Goal: Task Accomplishment & Management: Complete application form

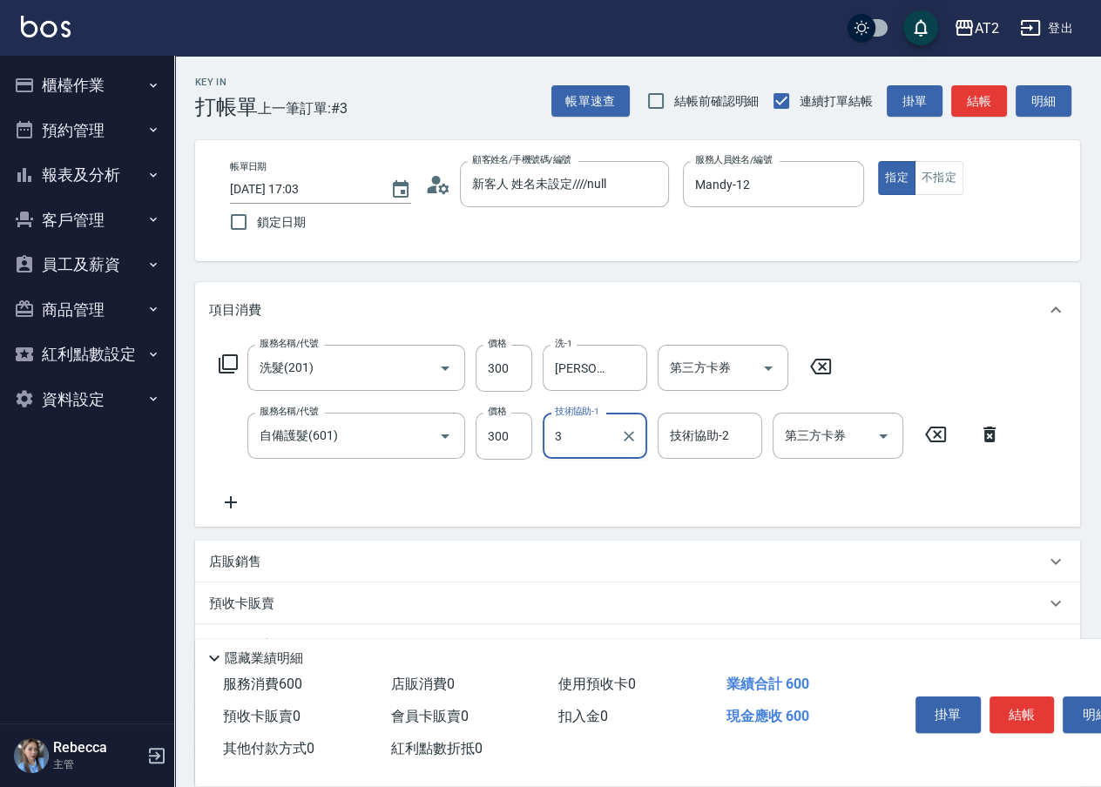
type input "3"
click at [1010, 441] on icon at bounding box center [990, 434] width 44 height 21
type input "30"
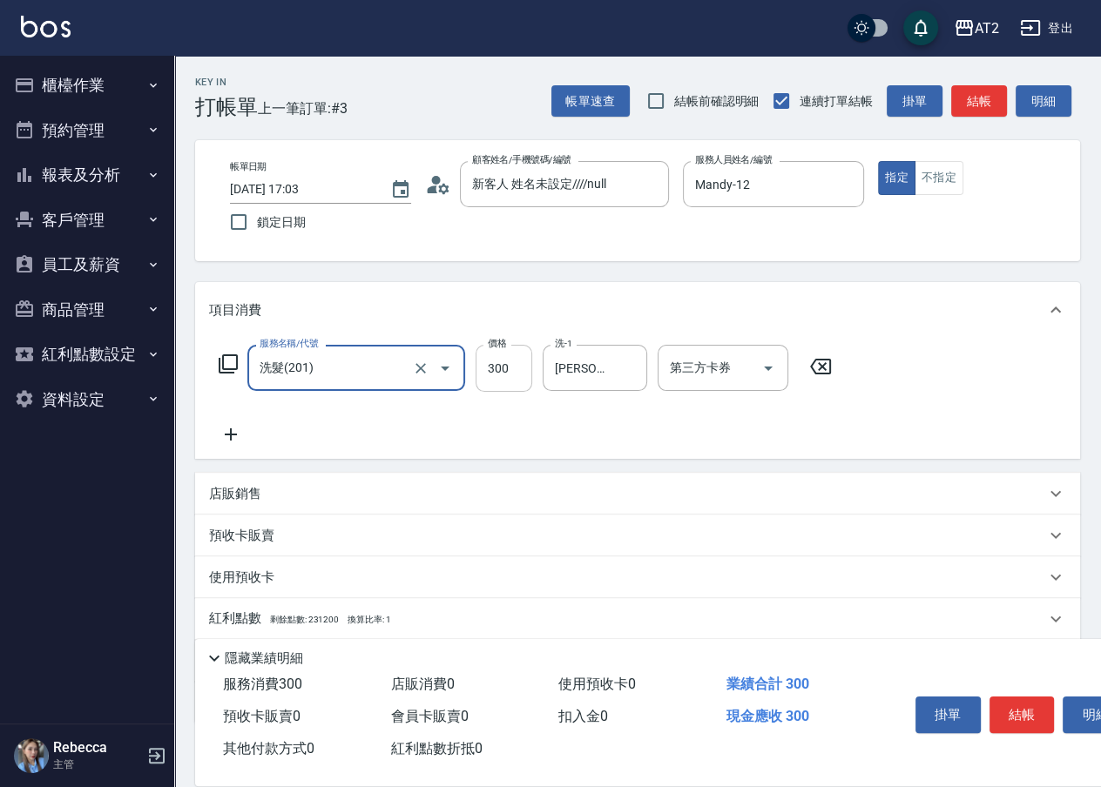
click at [520, 367] on input "300" at bounding box center [504, 368] width 57 height 47
type input "6"
type input "0"
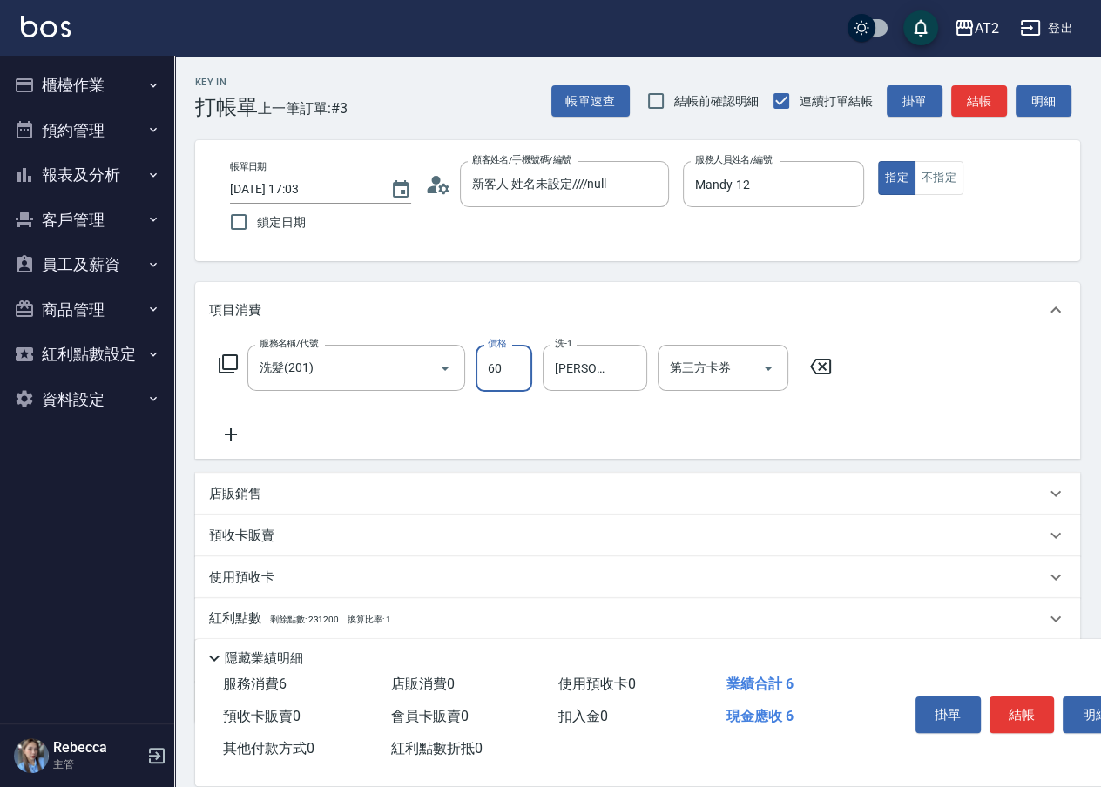
type input "600"
type input "60"
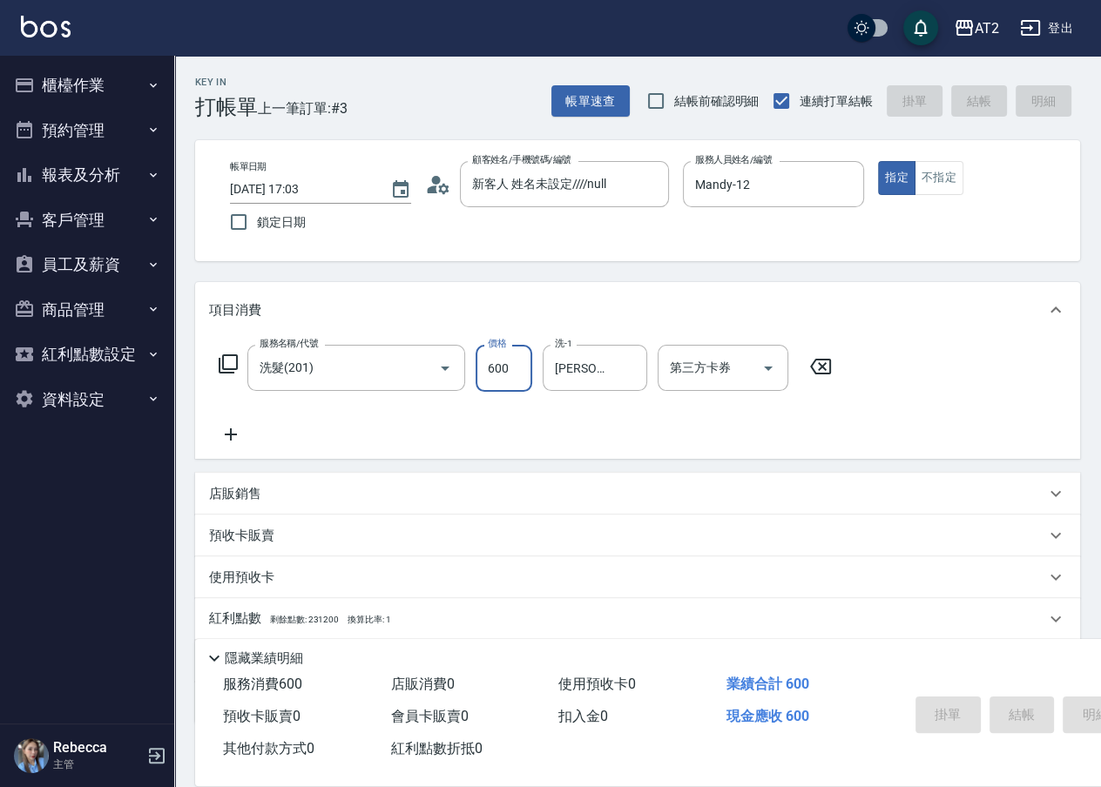
type input "[DATE] 18:36"
type input "0"
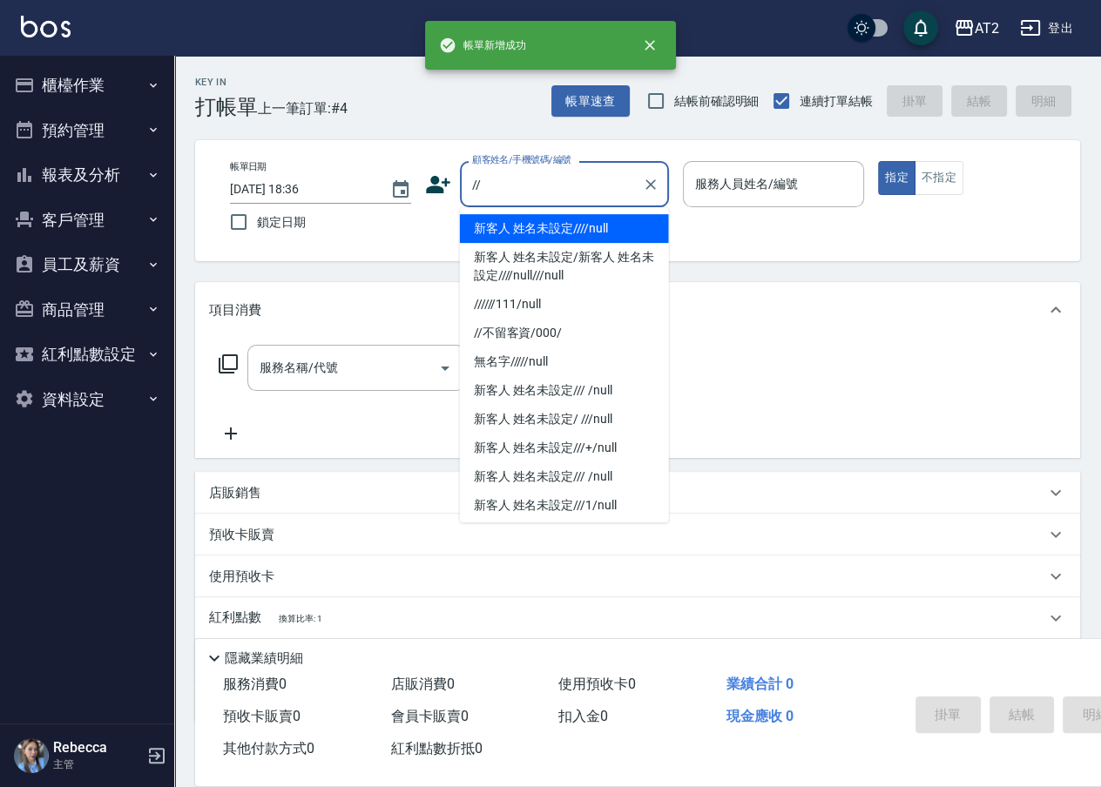
type input "新客人 姓名未設定////null"
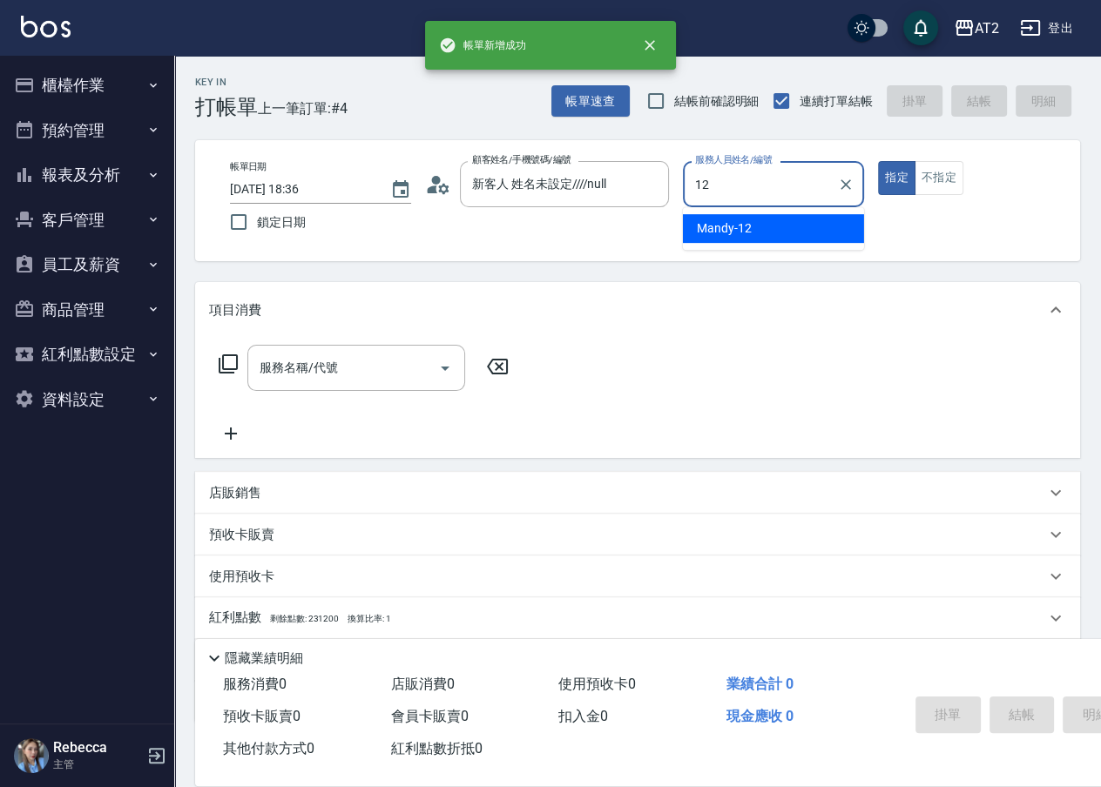
type input "Mandy-12"
type button "true"
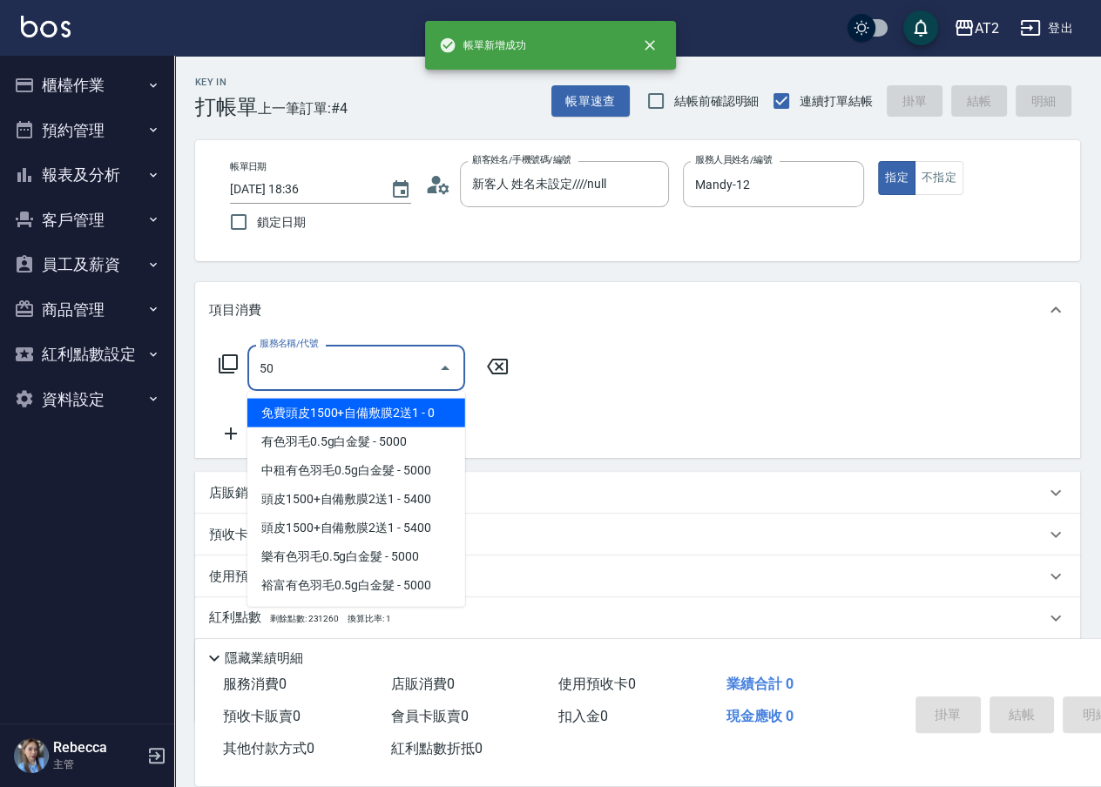
type input "501"
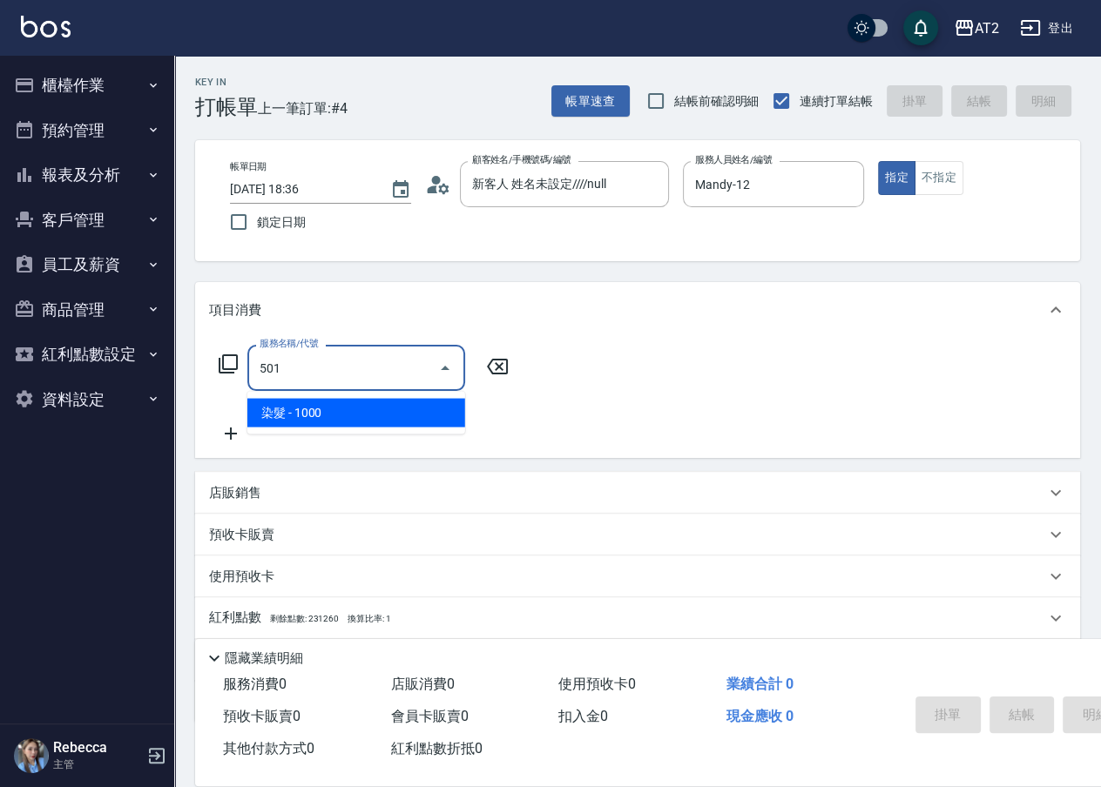
type input "100"
type input "染髮(501)"
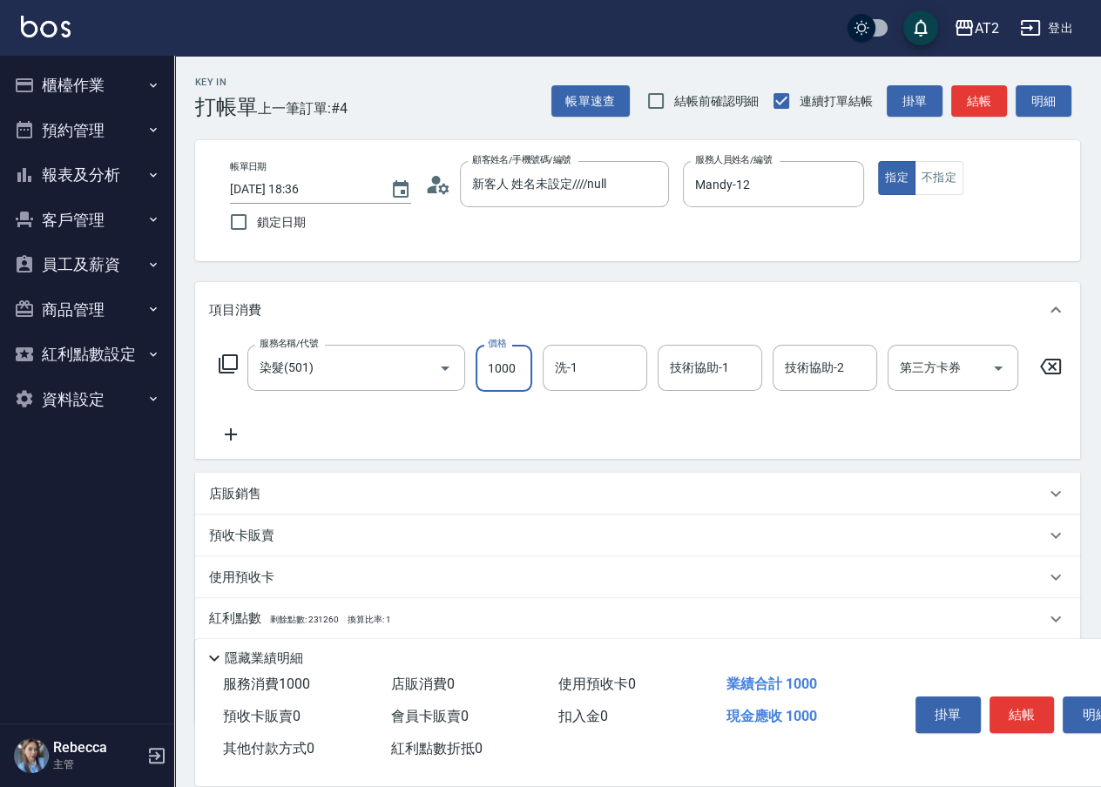
type input "1"
type input "0"
type input "198"
type input "10"
type input "1980"
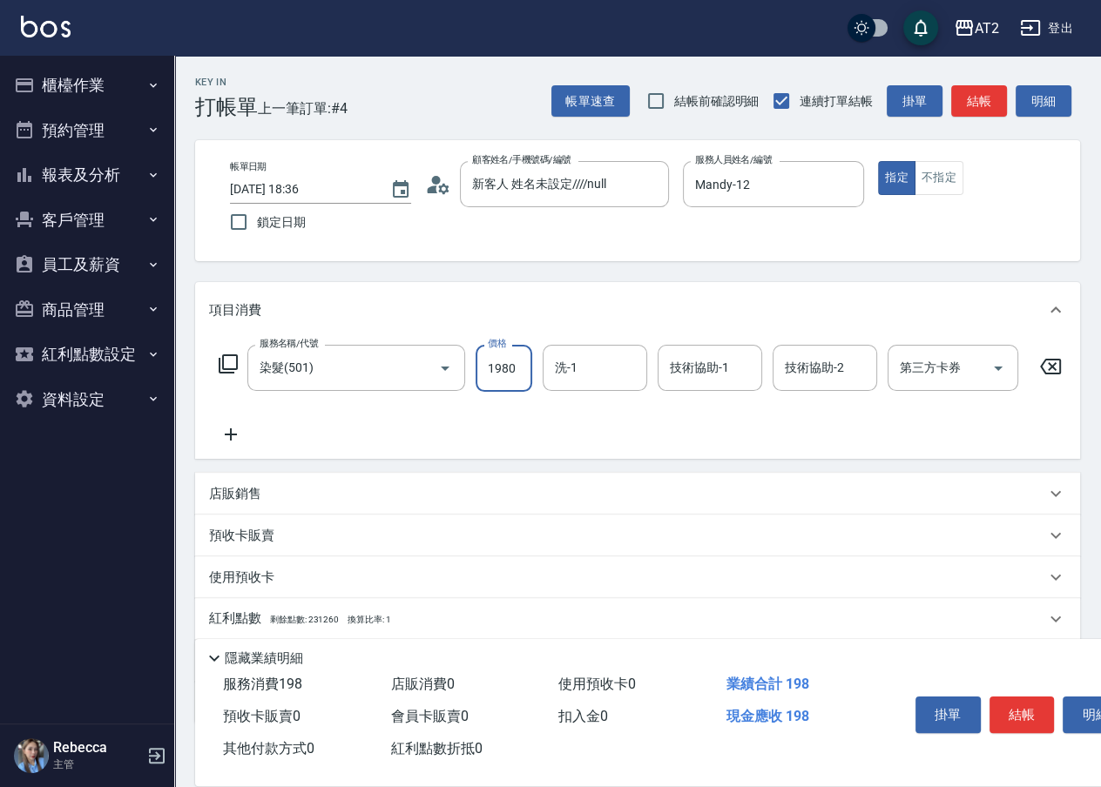
type input "190"
type input "1980"
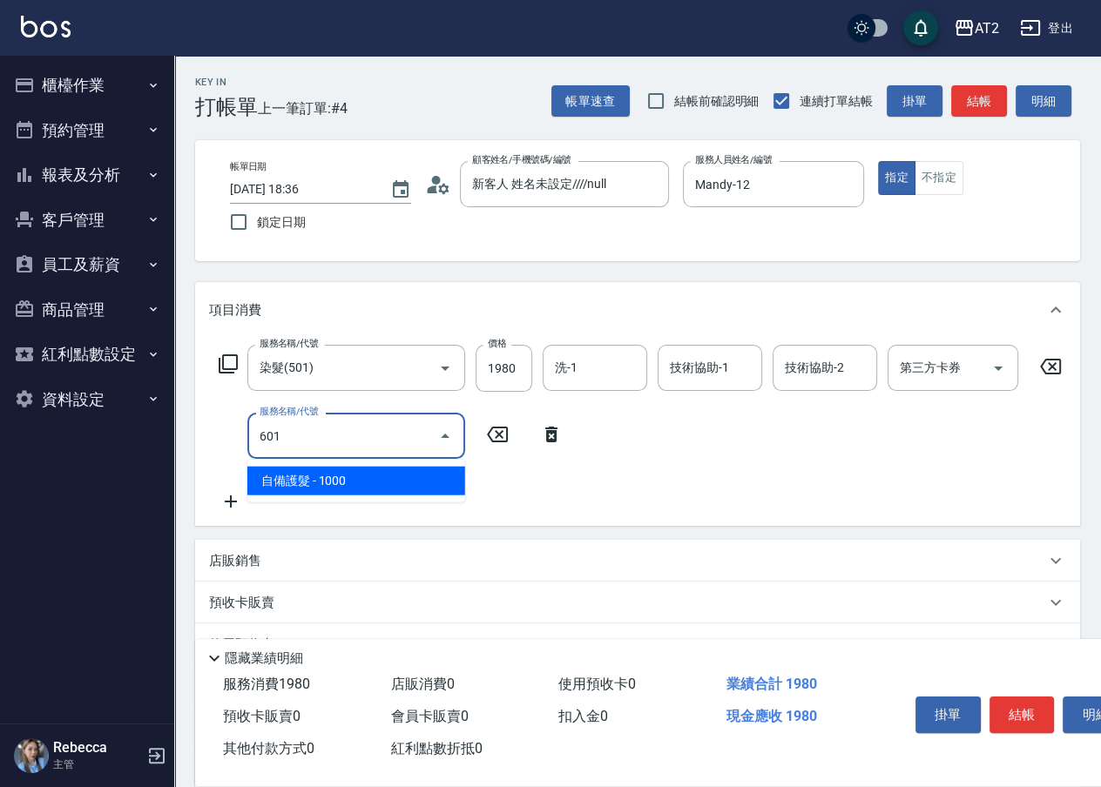
type input "601"
type input "290"
type input "自備護髮(601)"
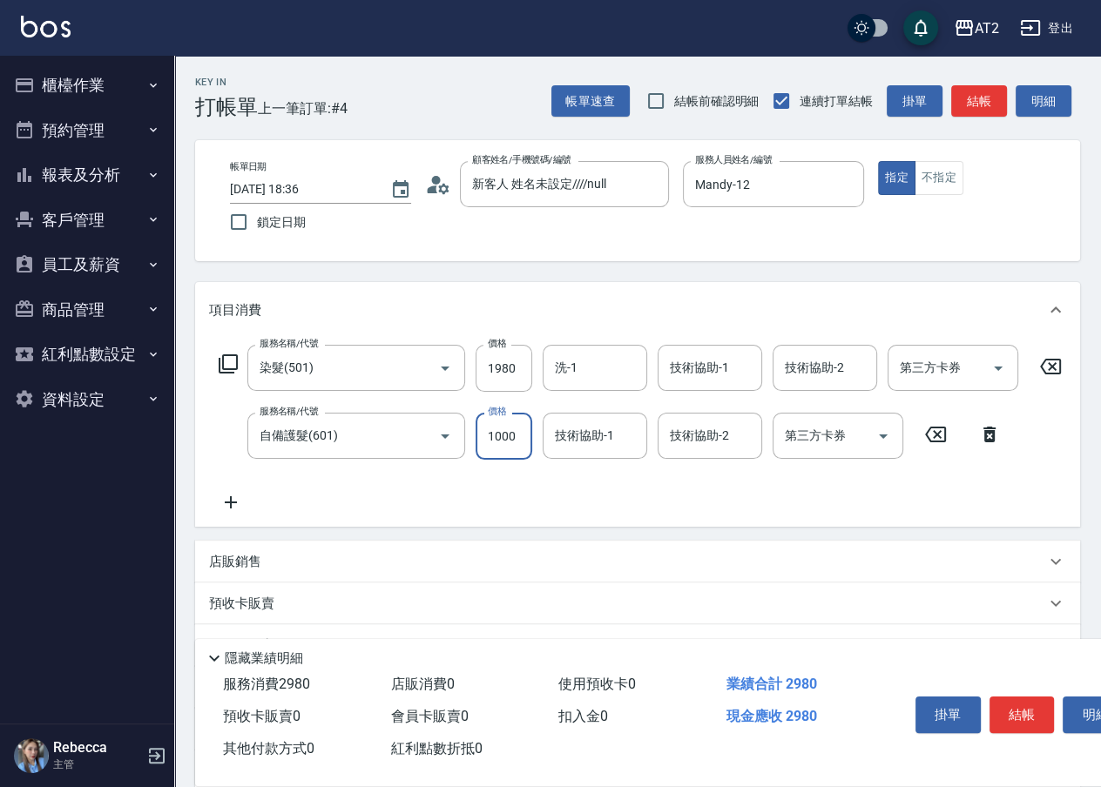
type input "2"
type input "190"
type input "25"
type input "200"
type input "250"
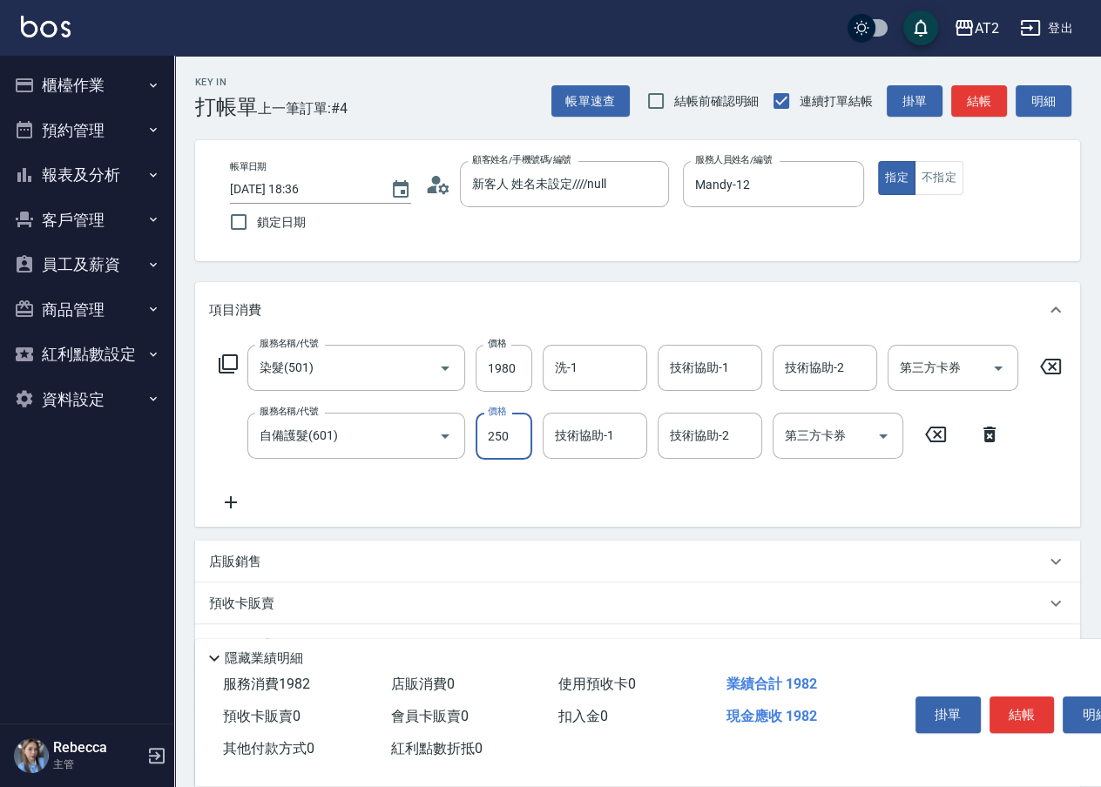
type input "220"
type input "2500"
type input "440"
type input "2500"
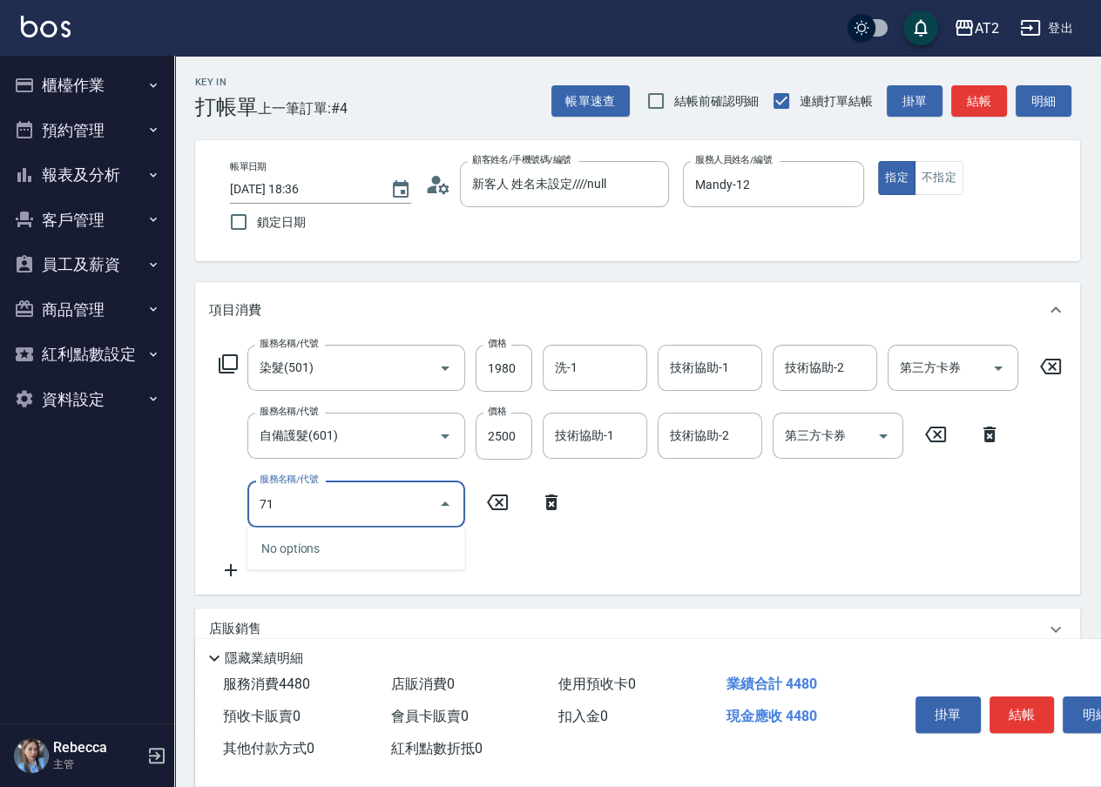
type input "714"
type input "590"
type input "單拆/單串(714)"
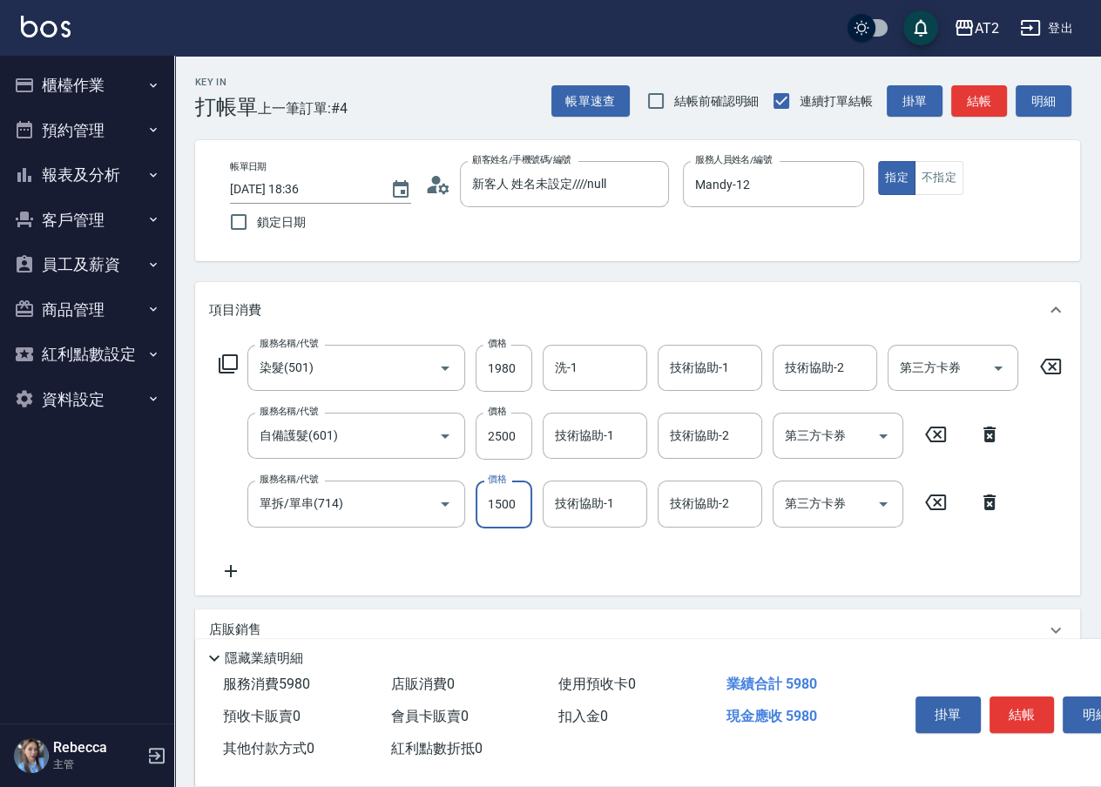
type input "440"
type input "180"
type input "620"
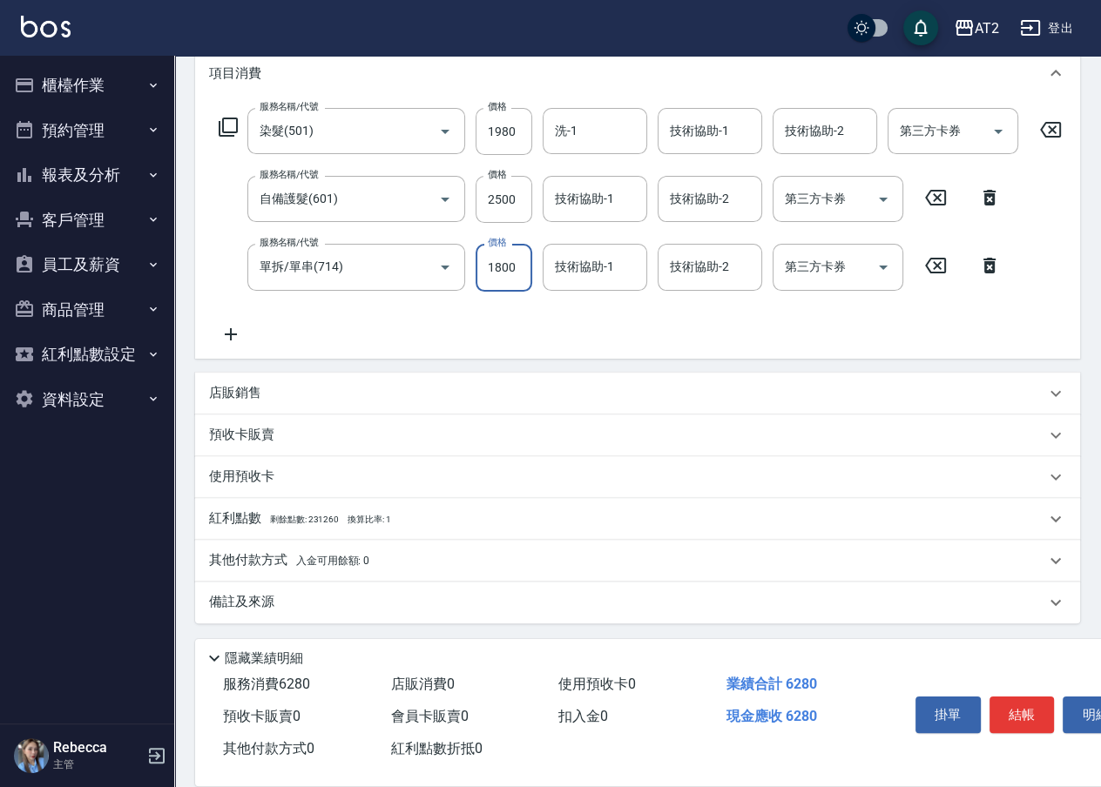
scroll to position [251, 0]
type input "1800"
click at [1031, 697] on button "結帳" at bounding box center [1022, 715] width 65 height 37
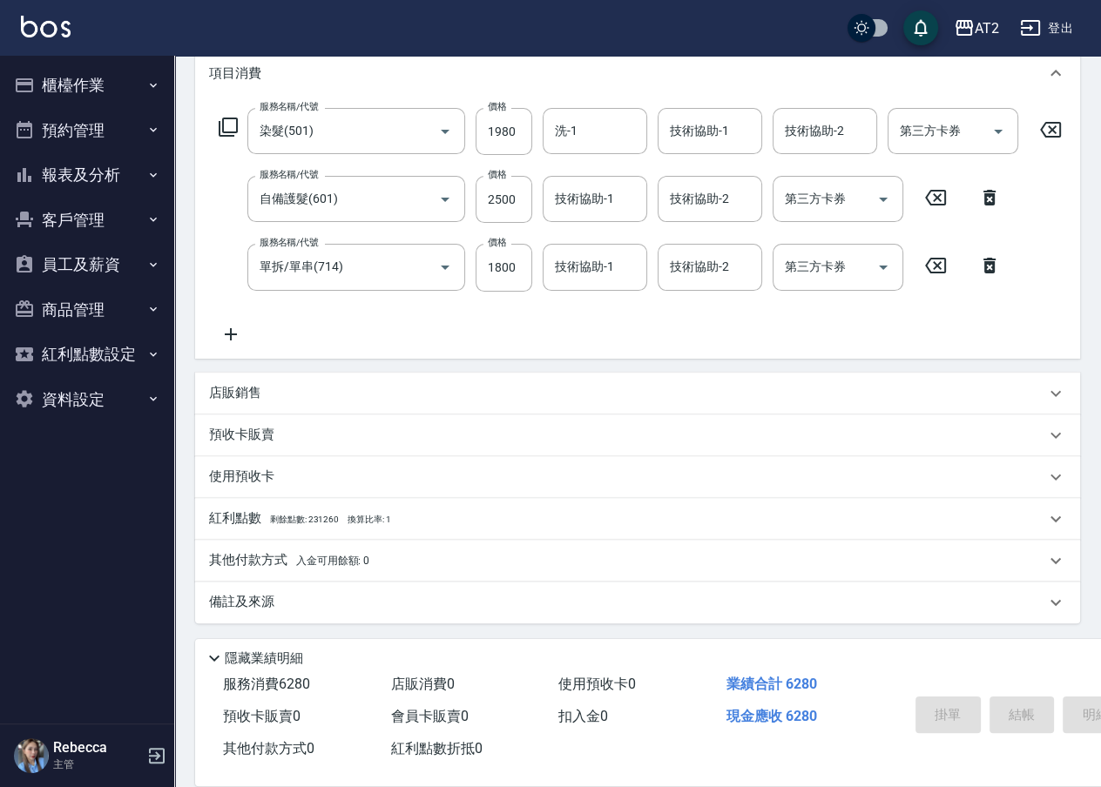
type input "[DATE] 18:37"
type input "0"
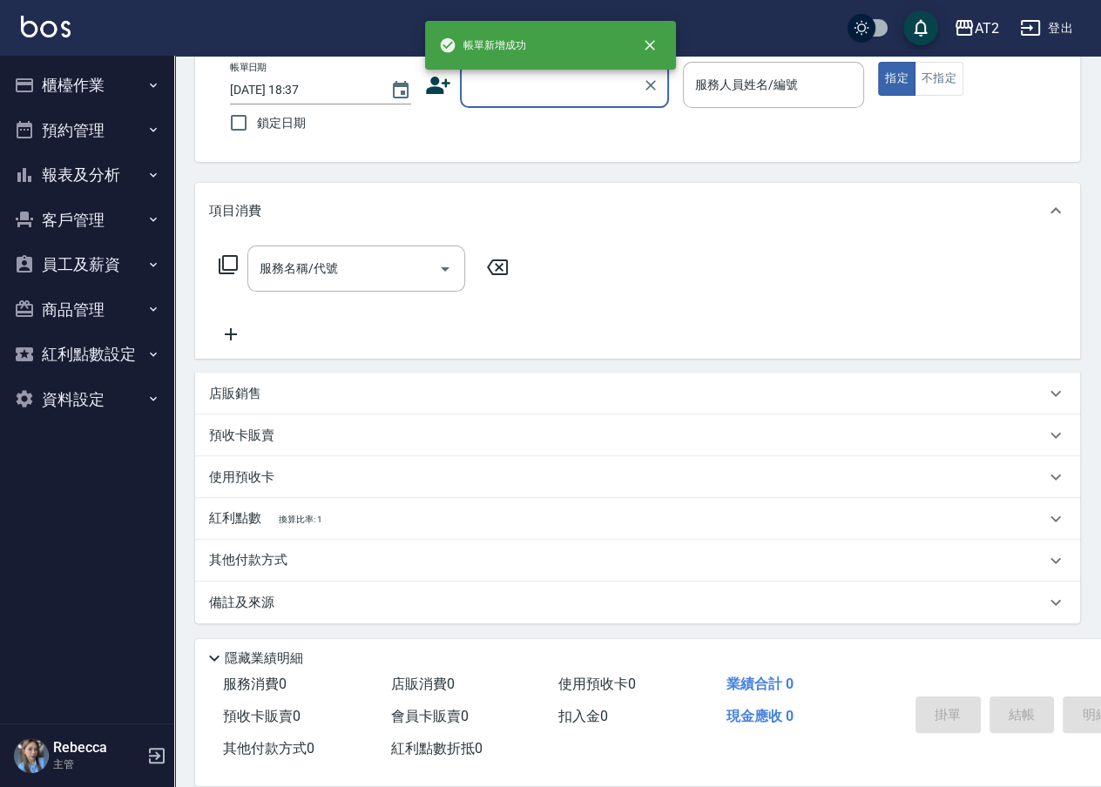
scroll to position [0, 0]
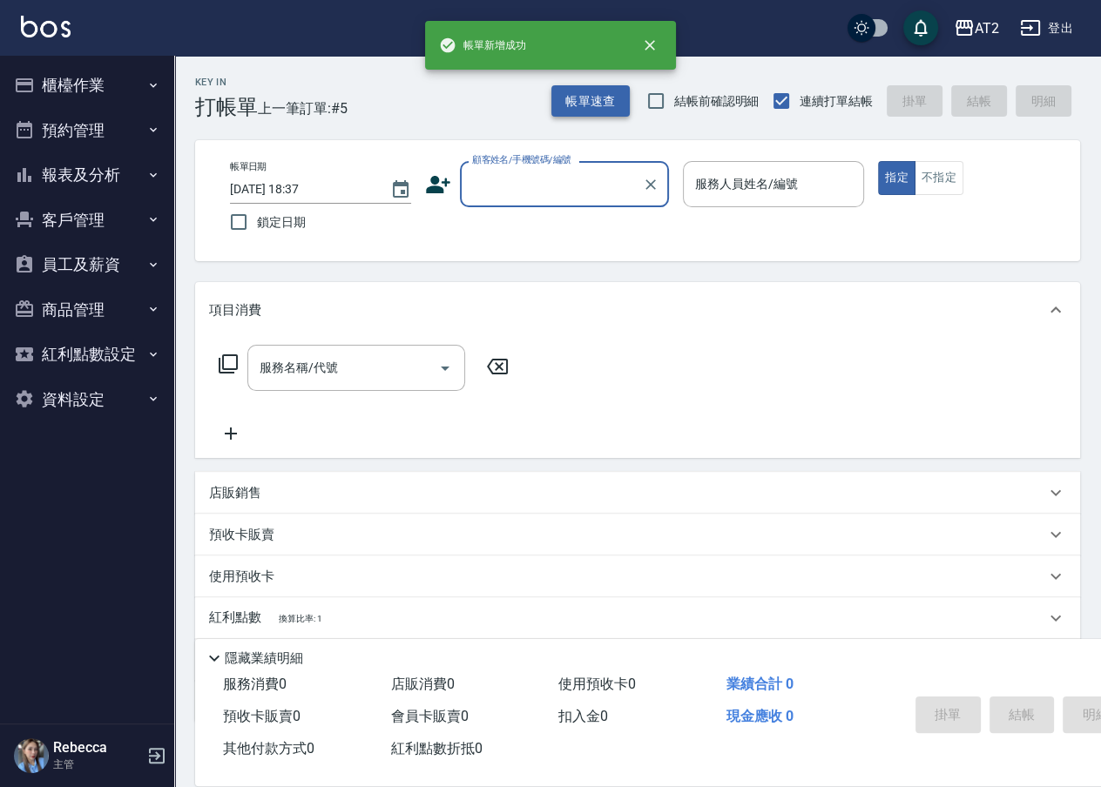
click at [610, 105] on button "帳單速查" at bounding box center [590, 101] width 78 height 32
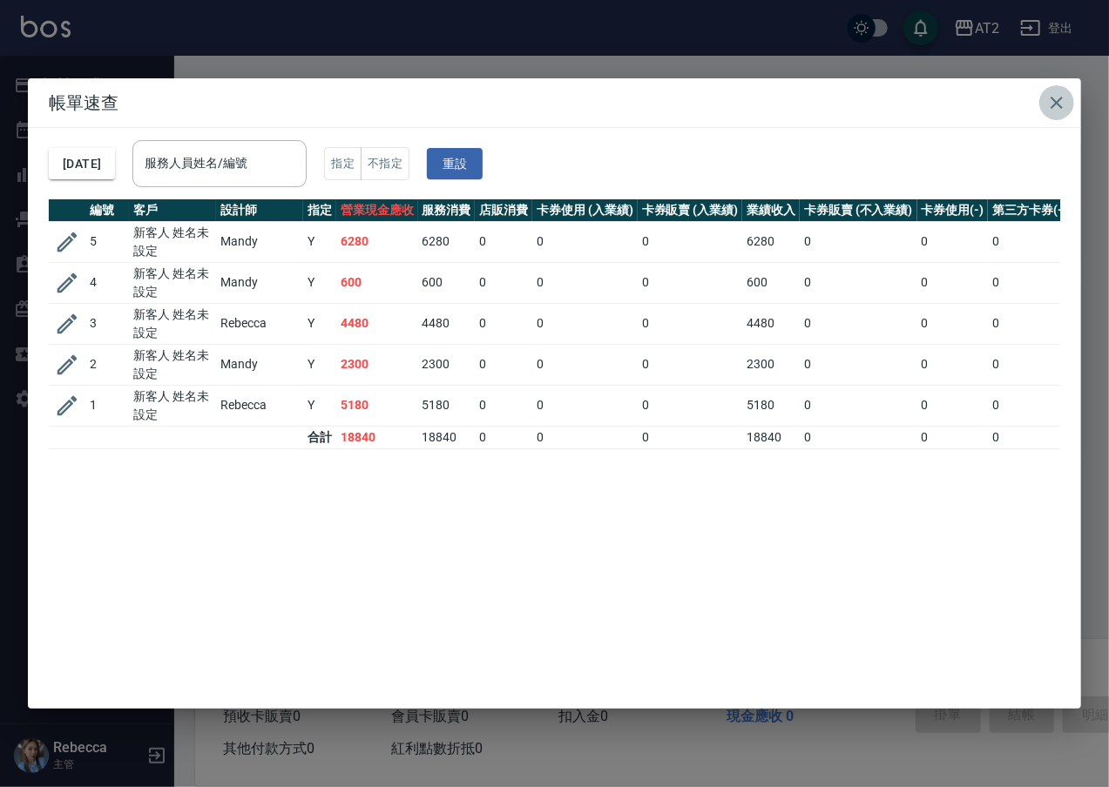
click at [1063, 106] on icon "button" at bounding box center [1056, 102] width 21 height 21
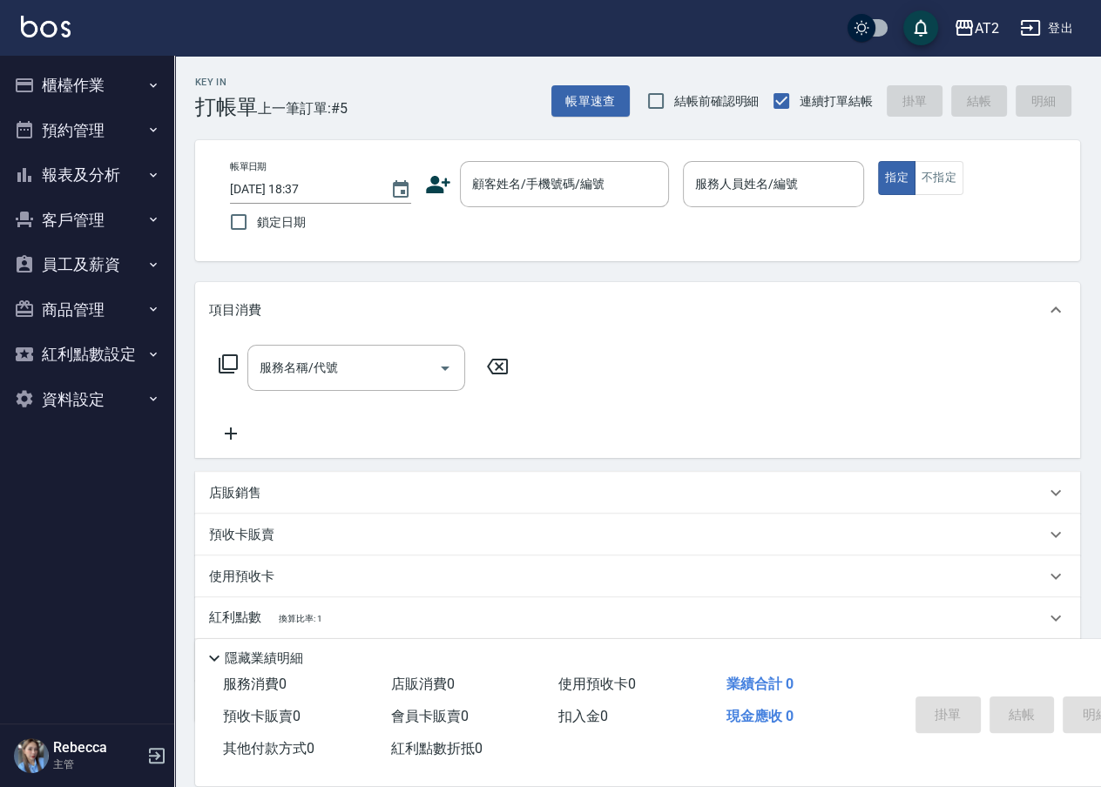
click at [51, 94] on button "櫃檯作業" at bounding box center [87, 85] width 160 height 45
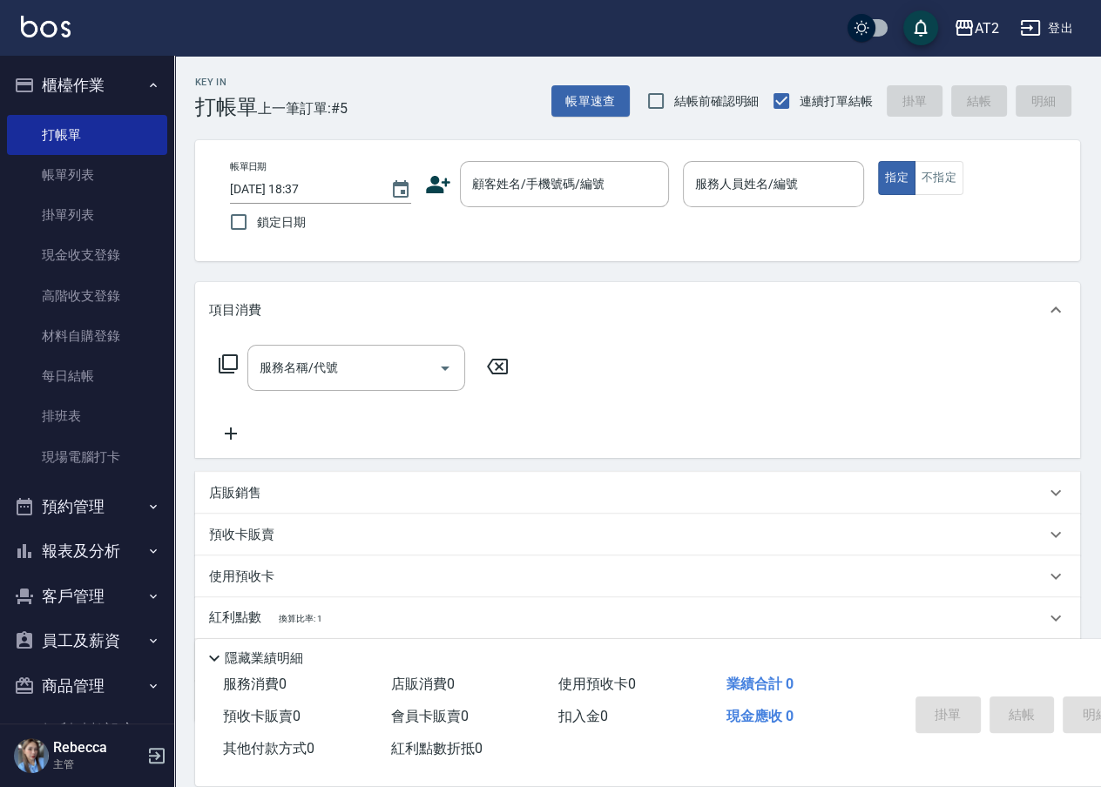
click at [84, 566] on button "報表及分析" at bounding box center [87, 551] width 160 height 45
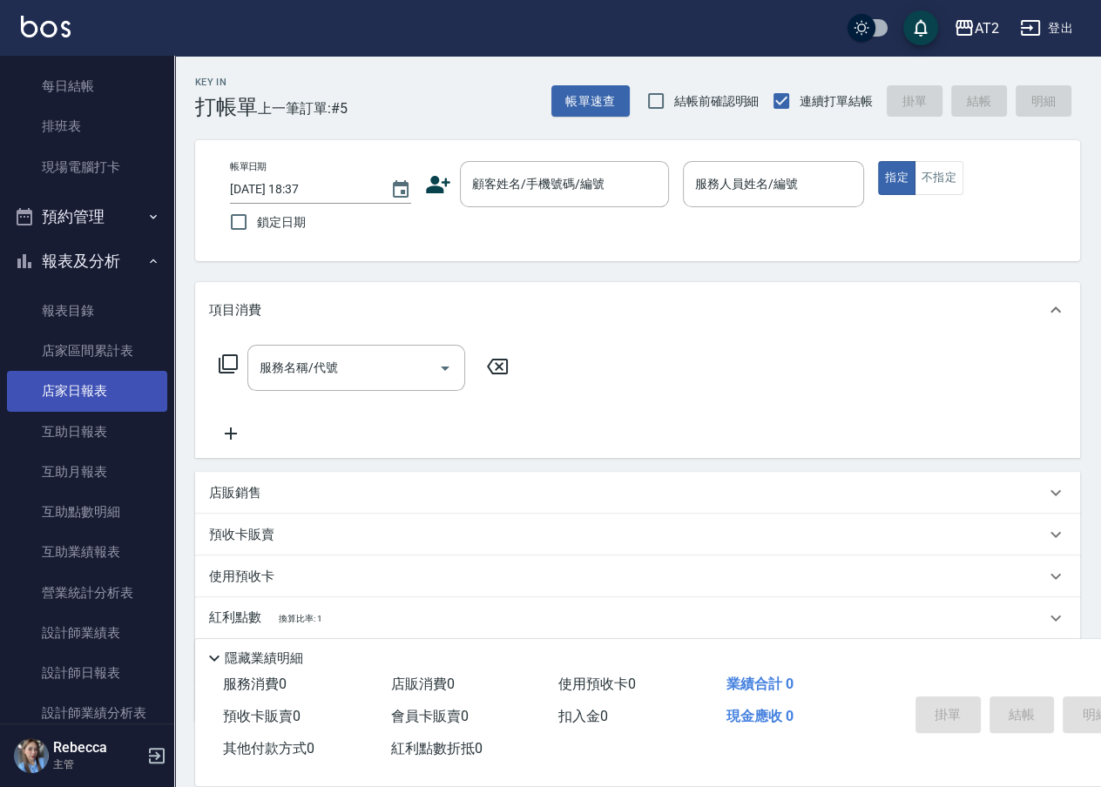
click at [88, 388] on link "店家日報表" at bounding box center [87, 391] width 160 height 40
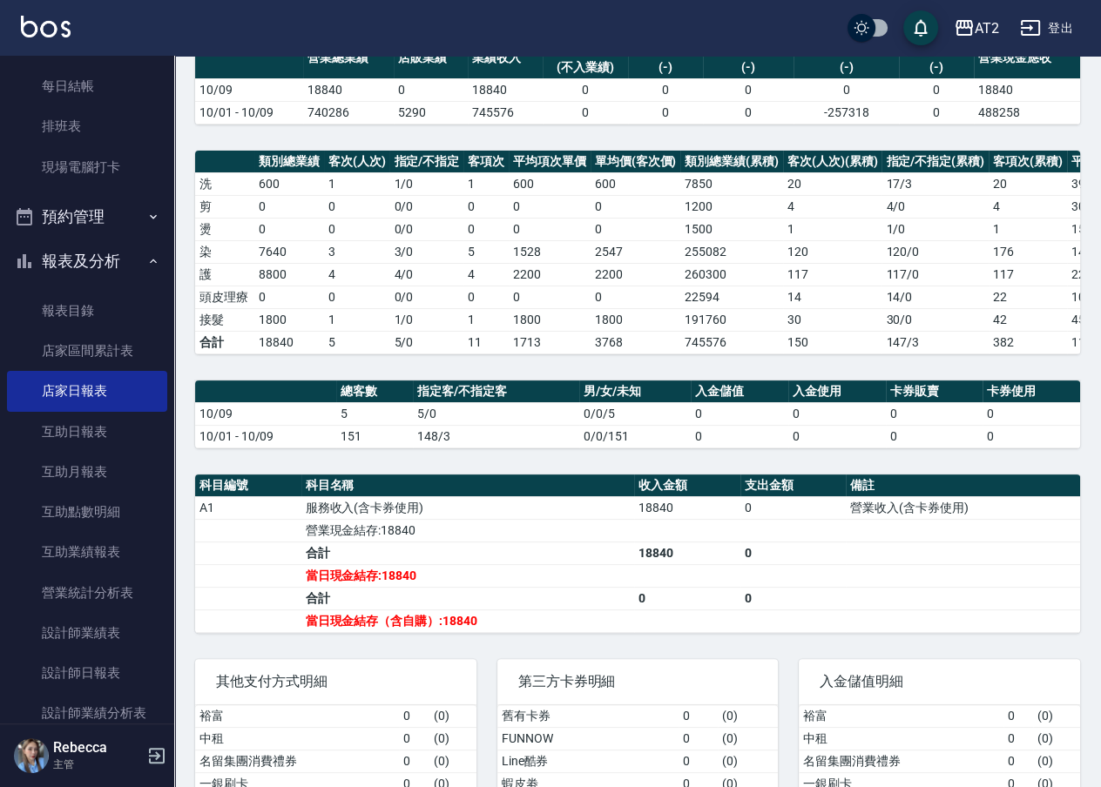
scroll to position [286, 0]
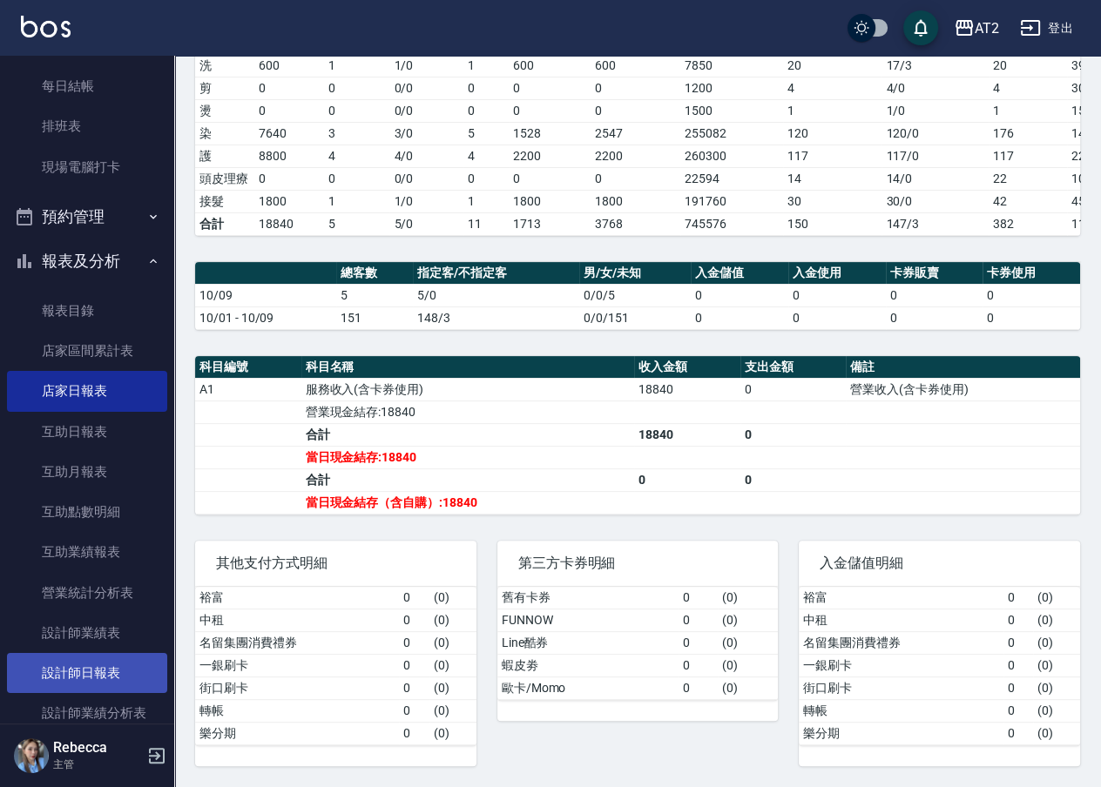
click at [98, 662] on link "設計師日報表" at bounding box center [87, 673] width 160 height 40
